Goal: Transaction & Acquisition: Purchase product/service

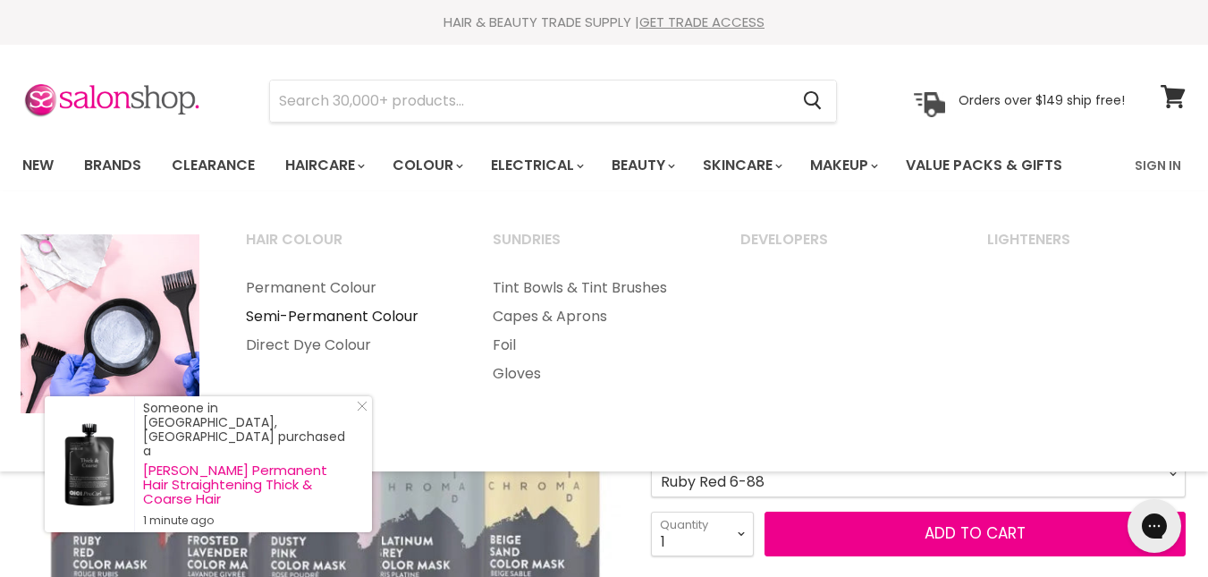
click at [395, 318] on link "Semi-Permanent Colour" at bounding box center [345, 316] width 243 height 29
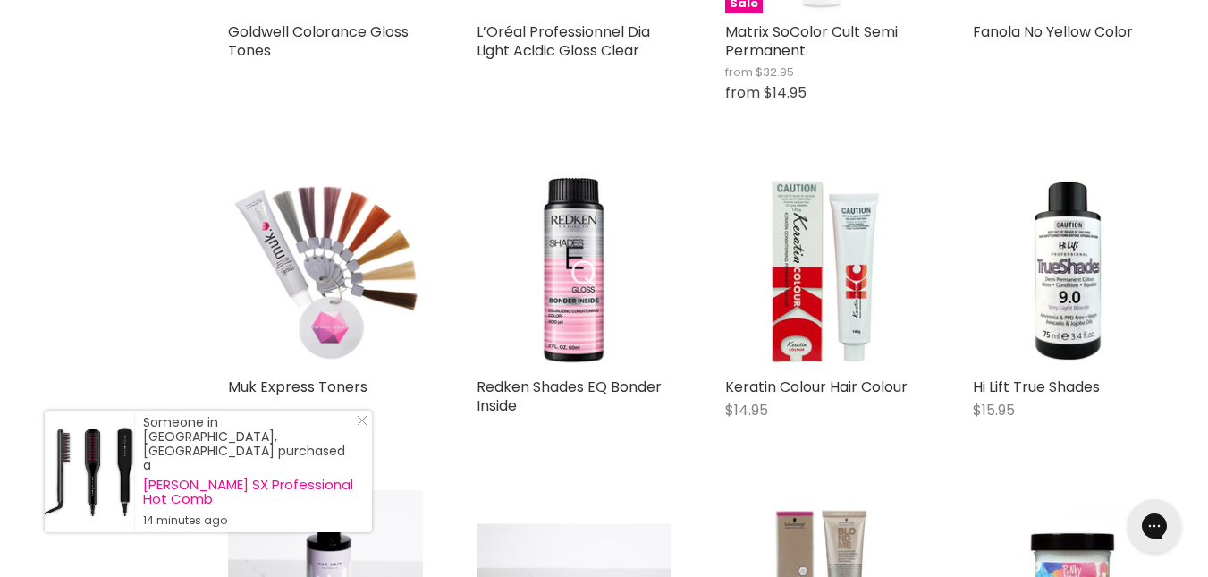
scroll to position [1633, 0]
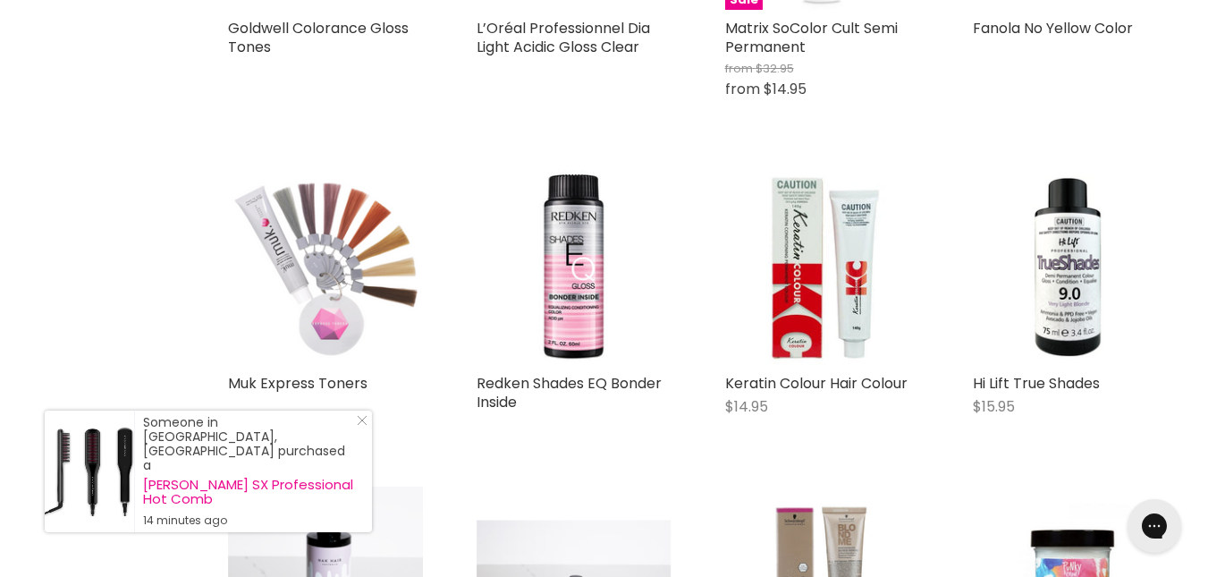
click at [257, 215] on img "Main content" at bounding box center [325, 267] width 194 height 195
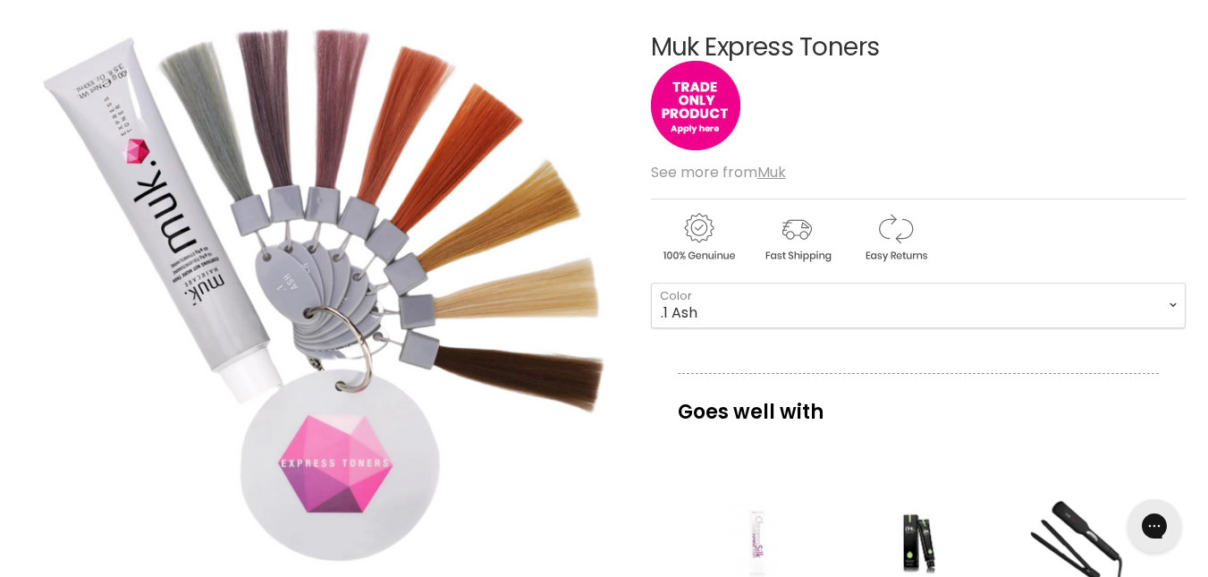
scroll to position [224, 0]
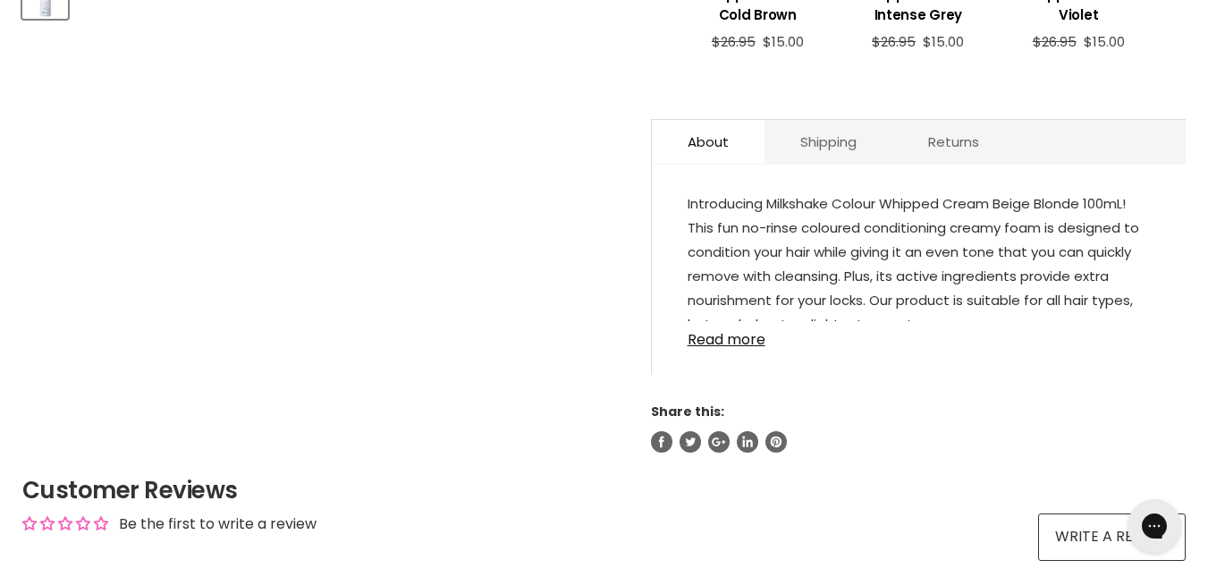
scroll to position [861, 0]
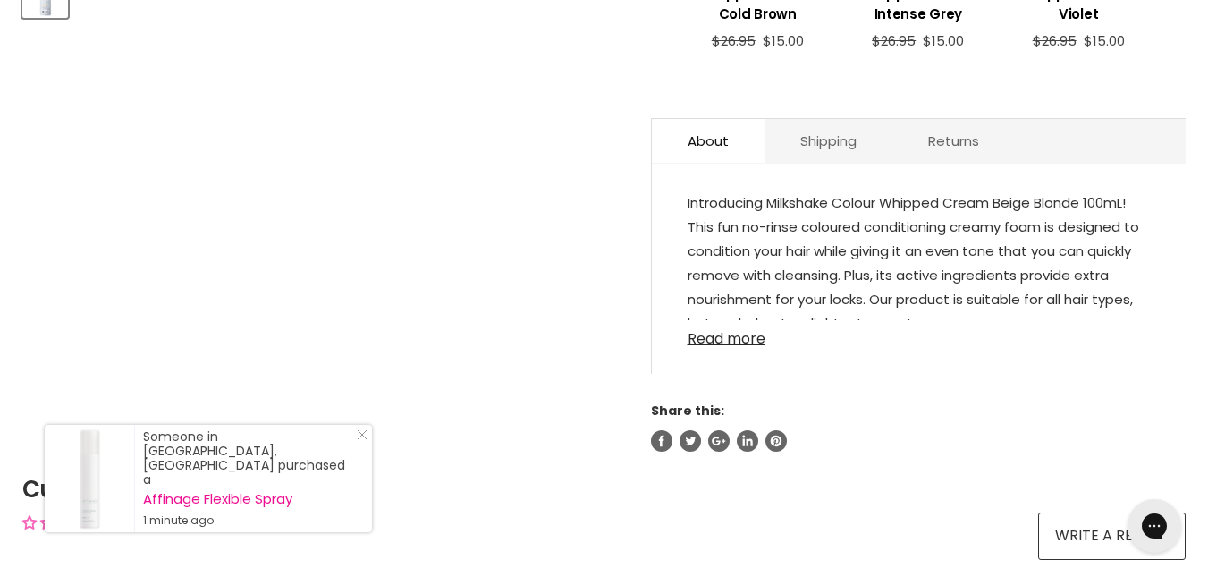
click at [708, 347] on link "Read more" at bounding box center [919, 333] width 462 height 27
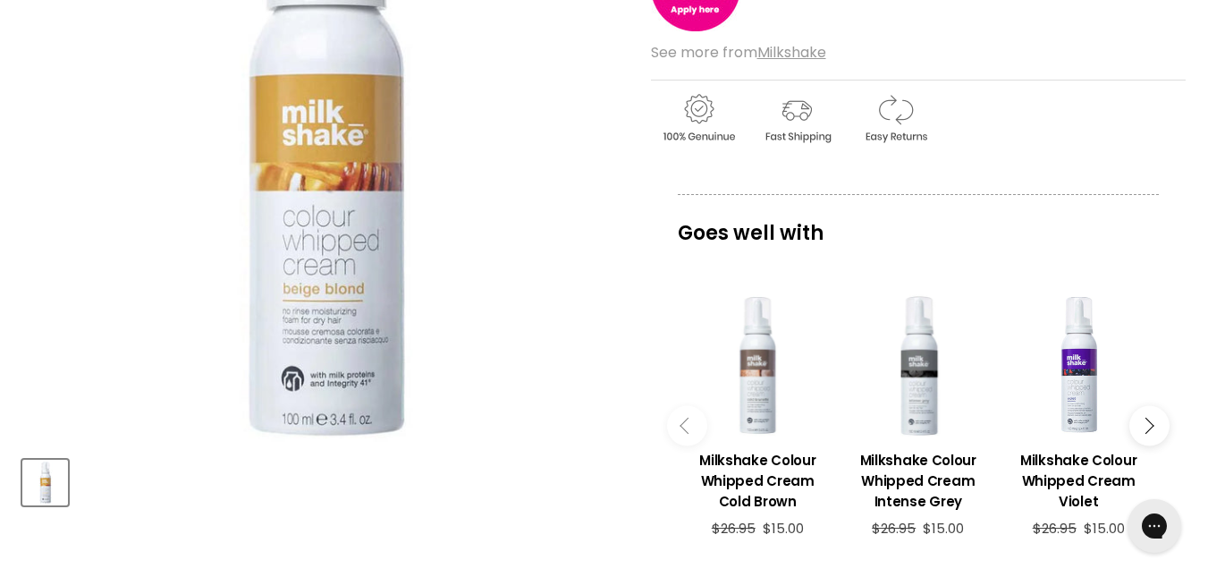
scroll to position [435, 0]
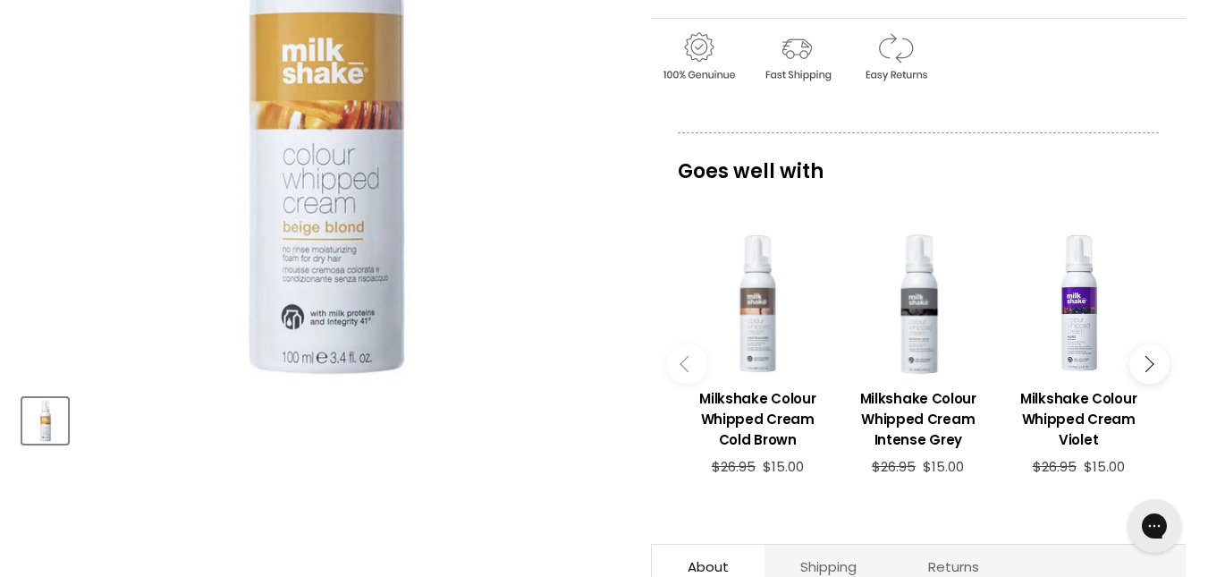
click at [1155, 361] on button "Main content" at bounding box center [1149, 364] width 40 height 40
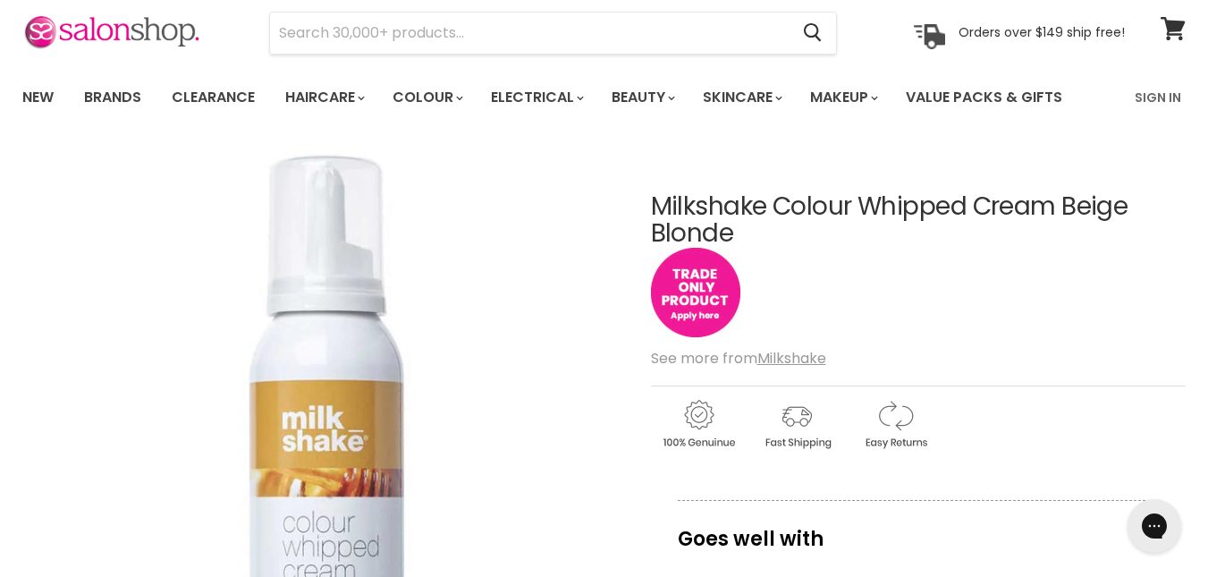
scroll to position [67, 0]
click at [695, 287] on img "Main content" at bounding box center [695, 293] width 89 height 89
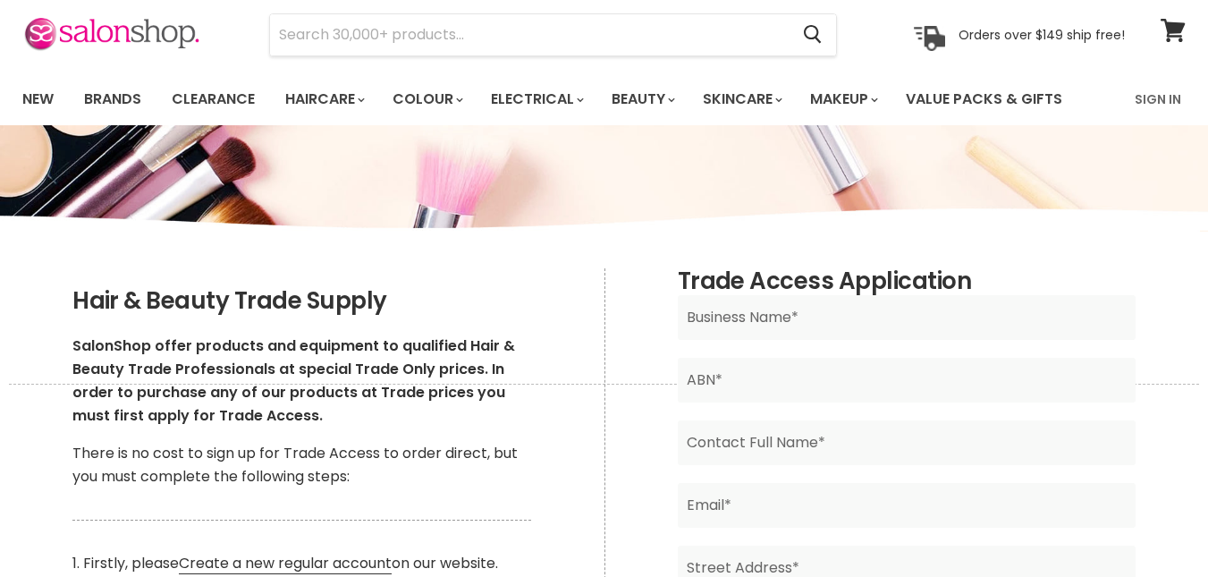
scroll to position [66, 0]
